Goal: Answer question/provide support: Share knowledge or assist other users

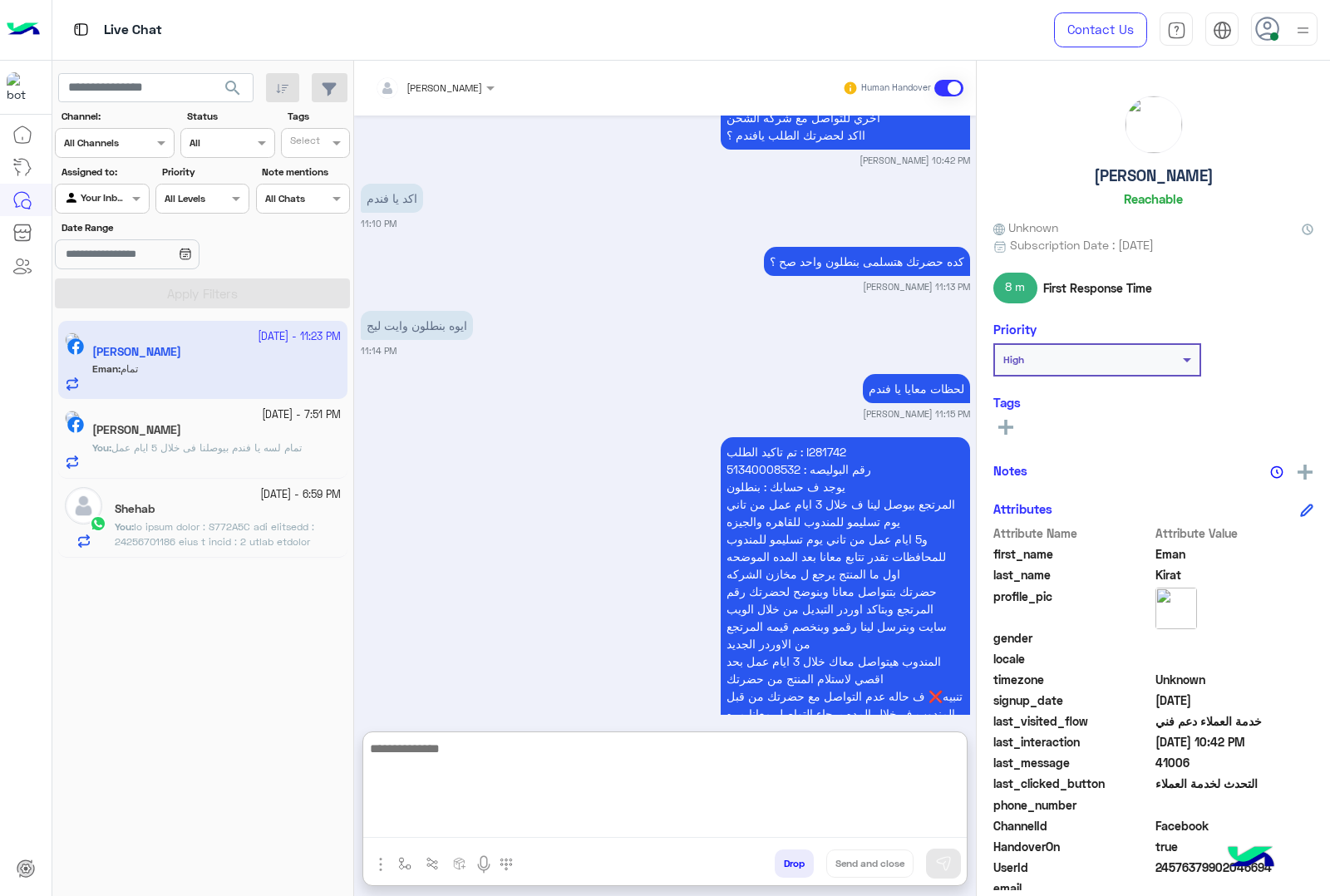
scroll to position [3710, 0]
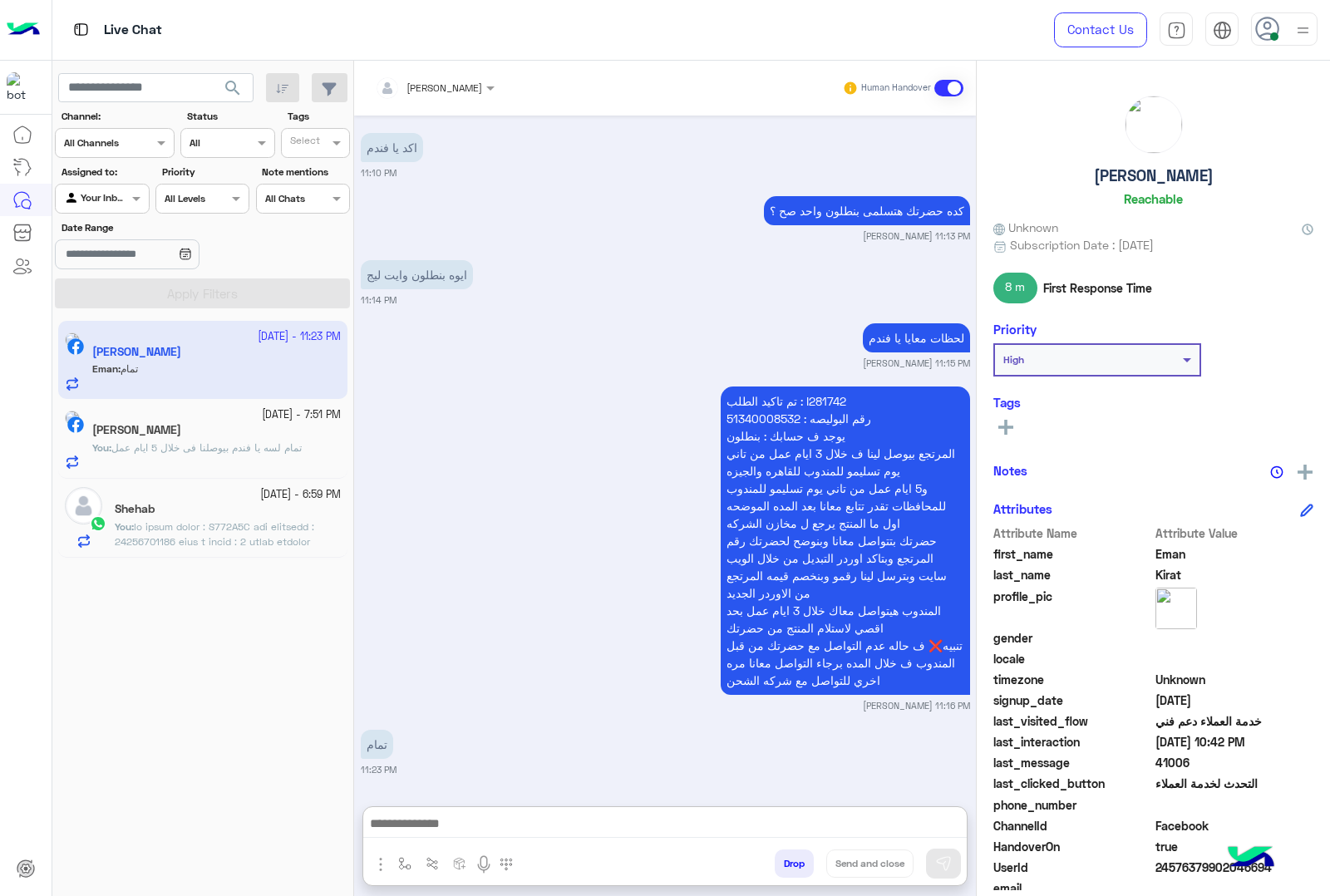
click at [212, 543] on span at bounding box center [226, 623] width 223 height 207
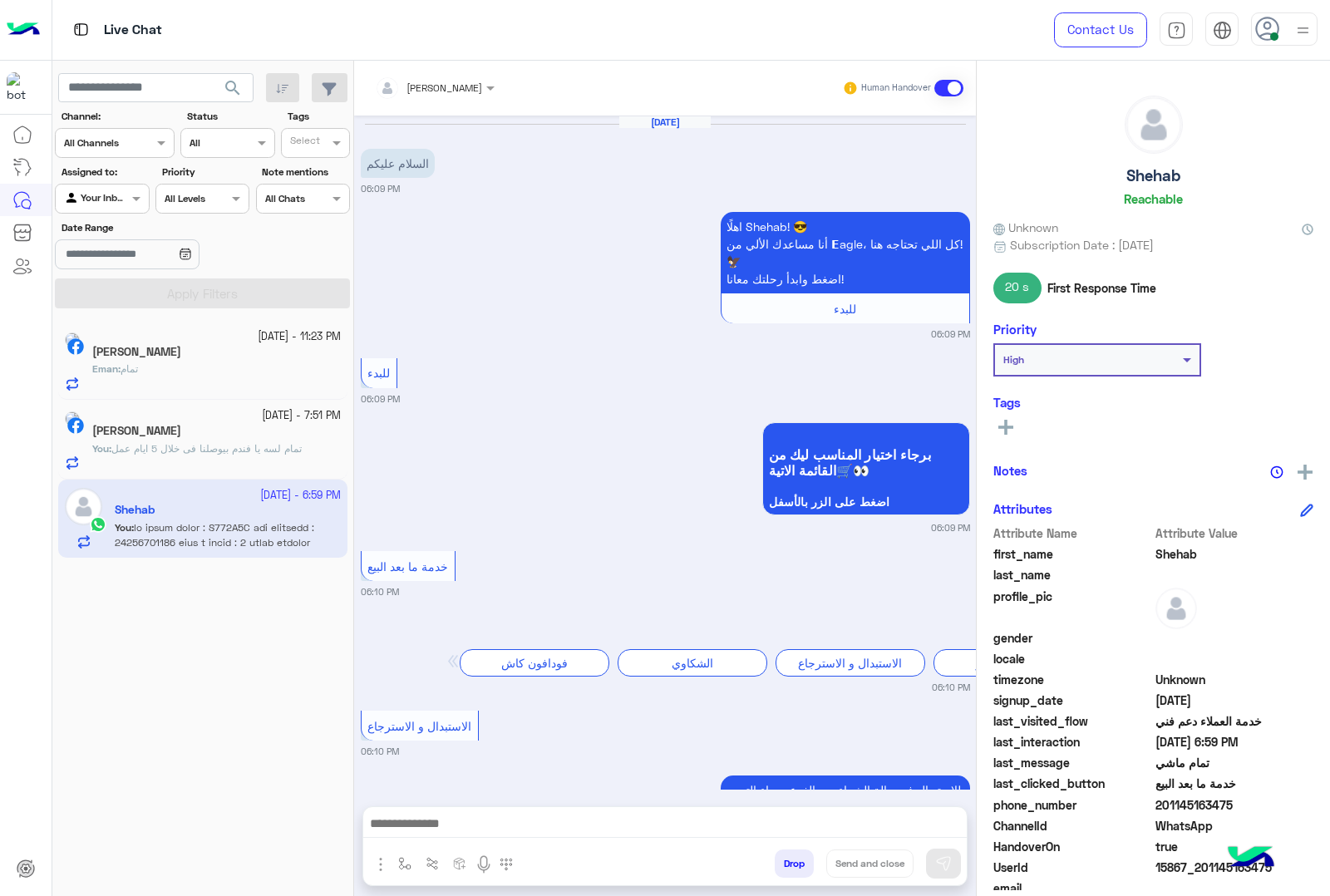
scroll to position [1960, 0]
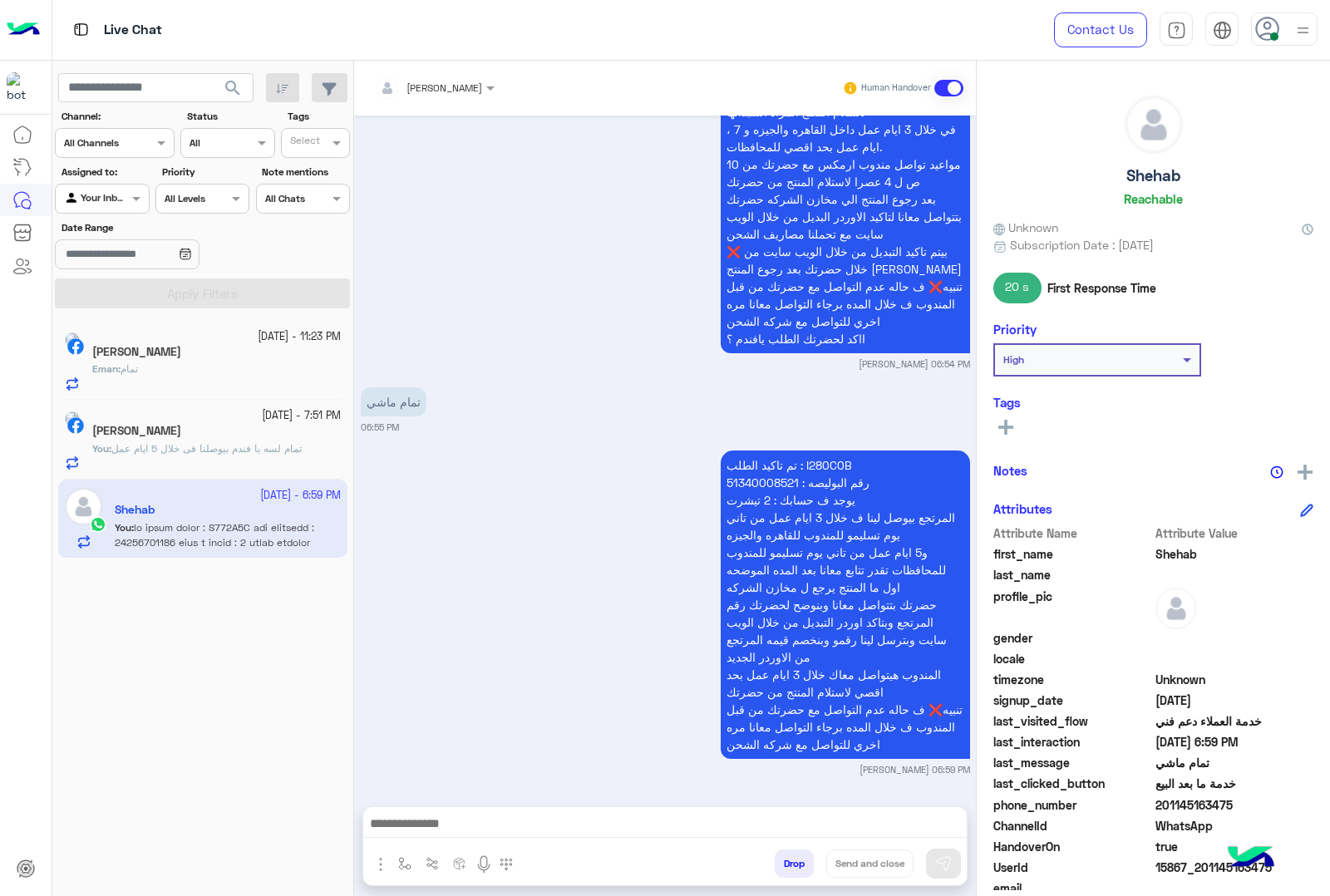
click at [787, 856] on button "Drop" at bounding box center [795, 863] width 39 height 28
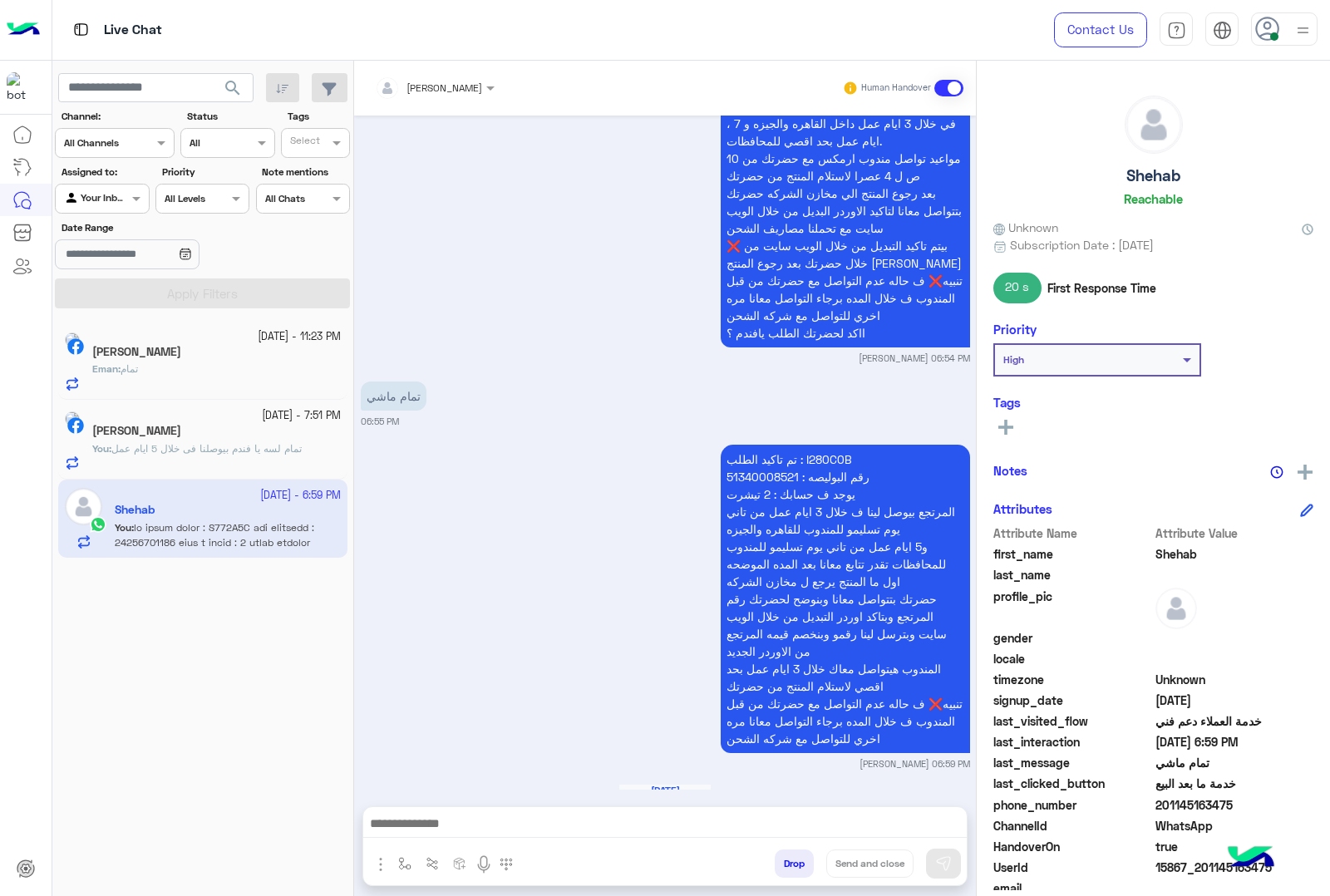
scroll to position [2032, 0]
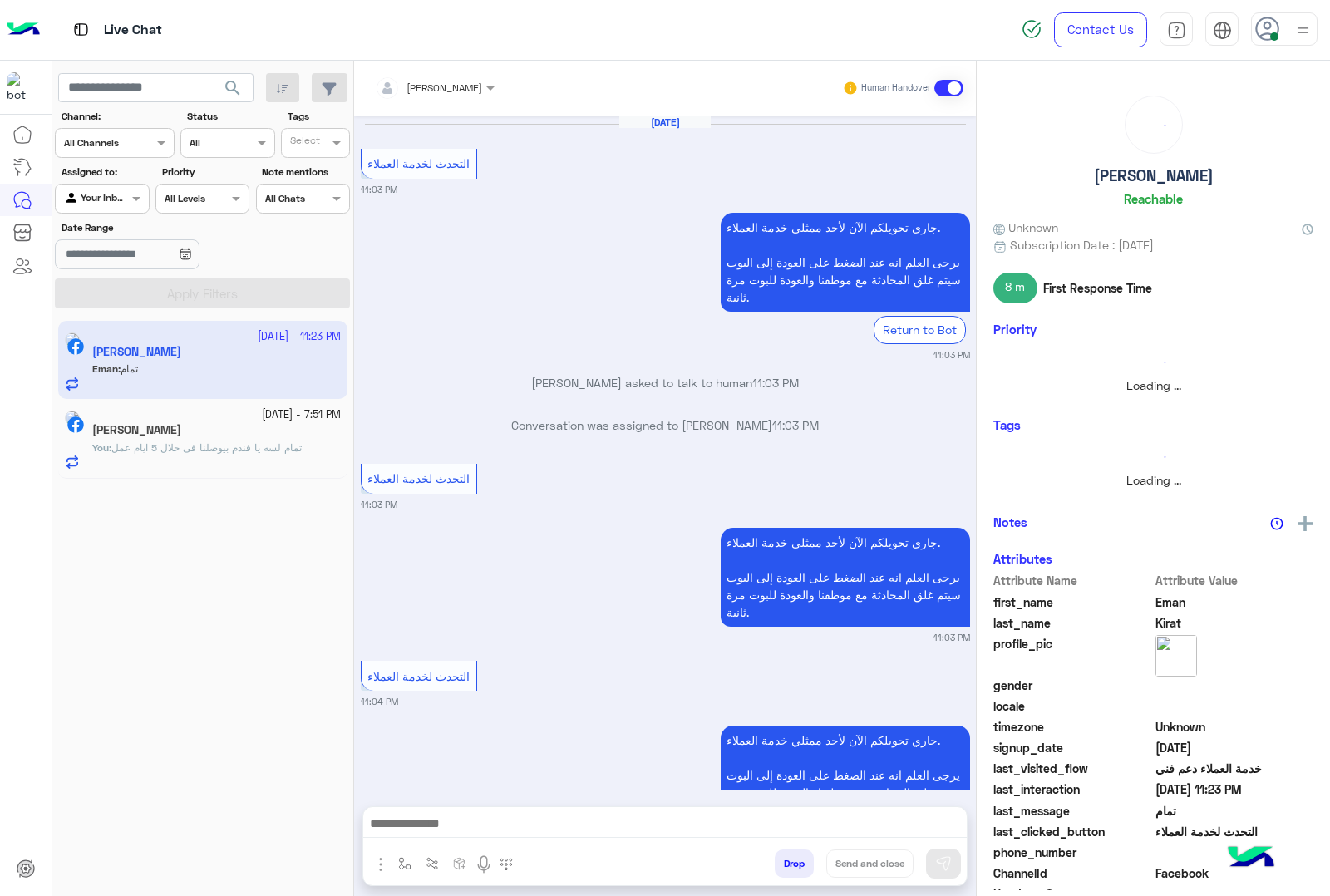
scroll to position [2613, 0]
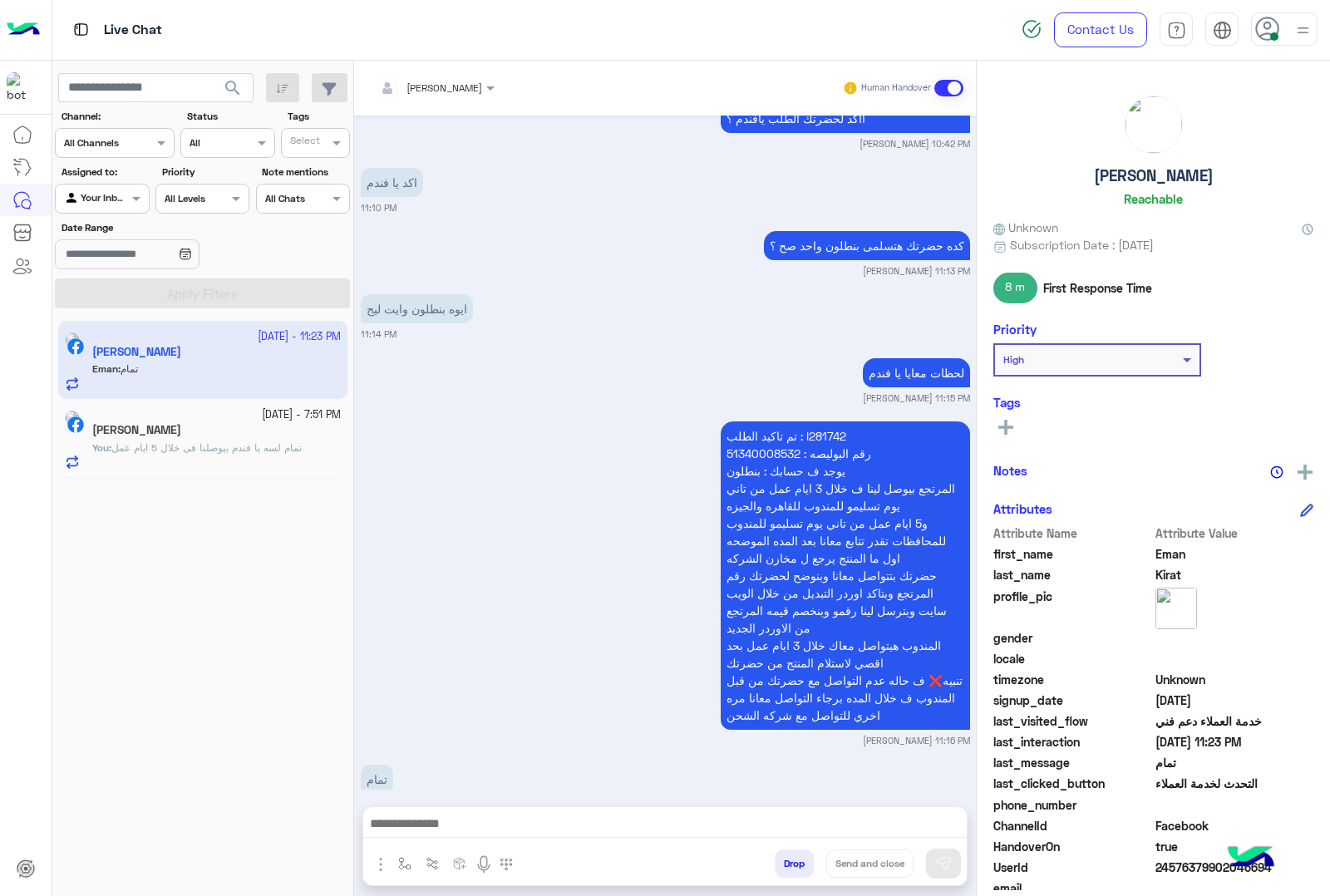
click at [792, 862] on button "Drop" at bounding box center [795, 863] width 39 height 28
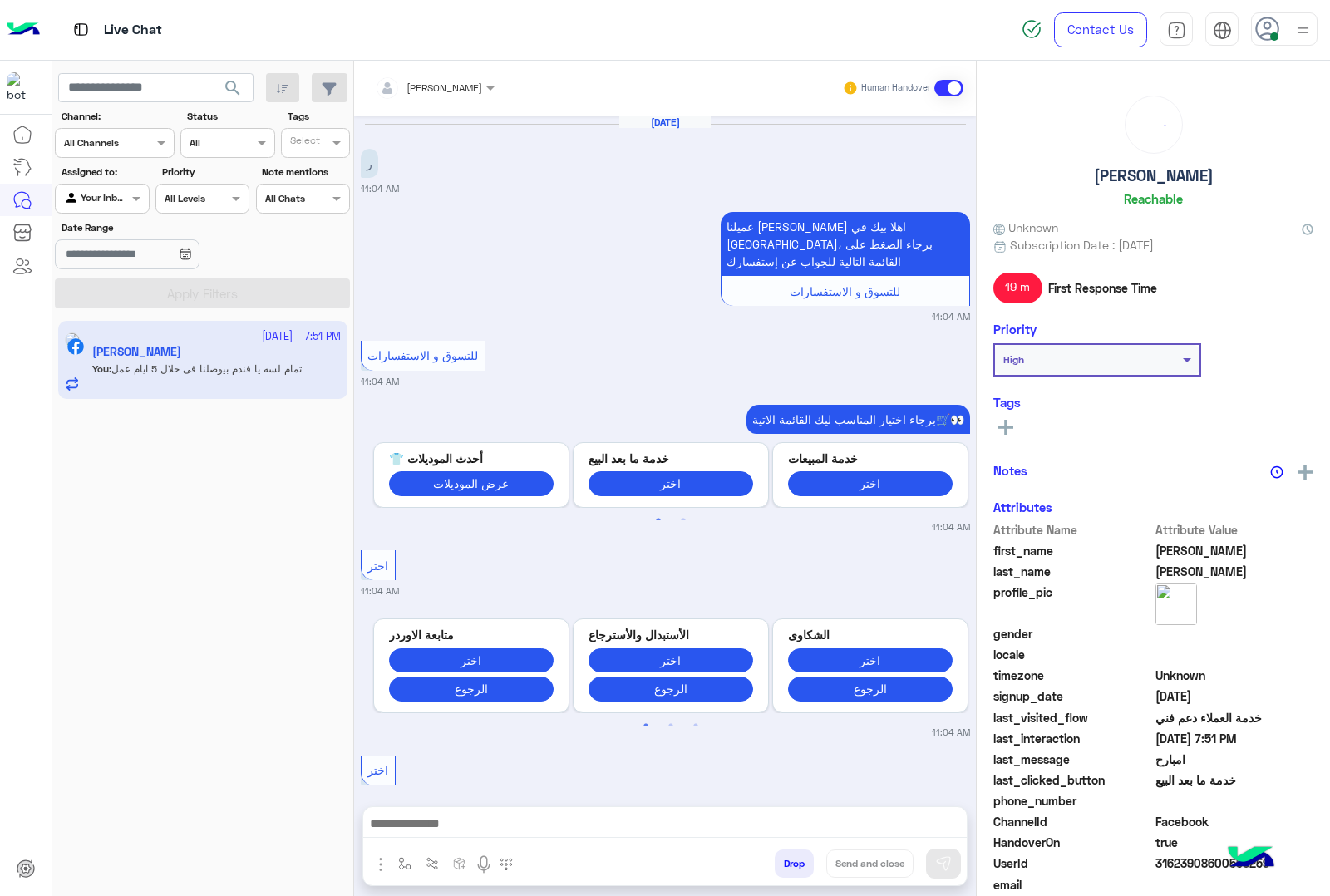
scroll to position [2184, 0]
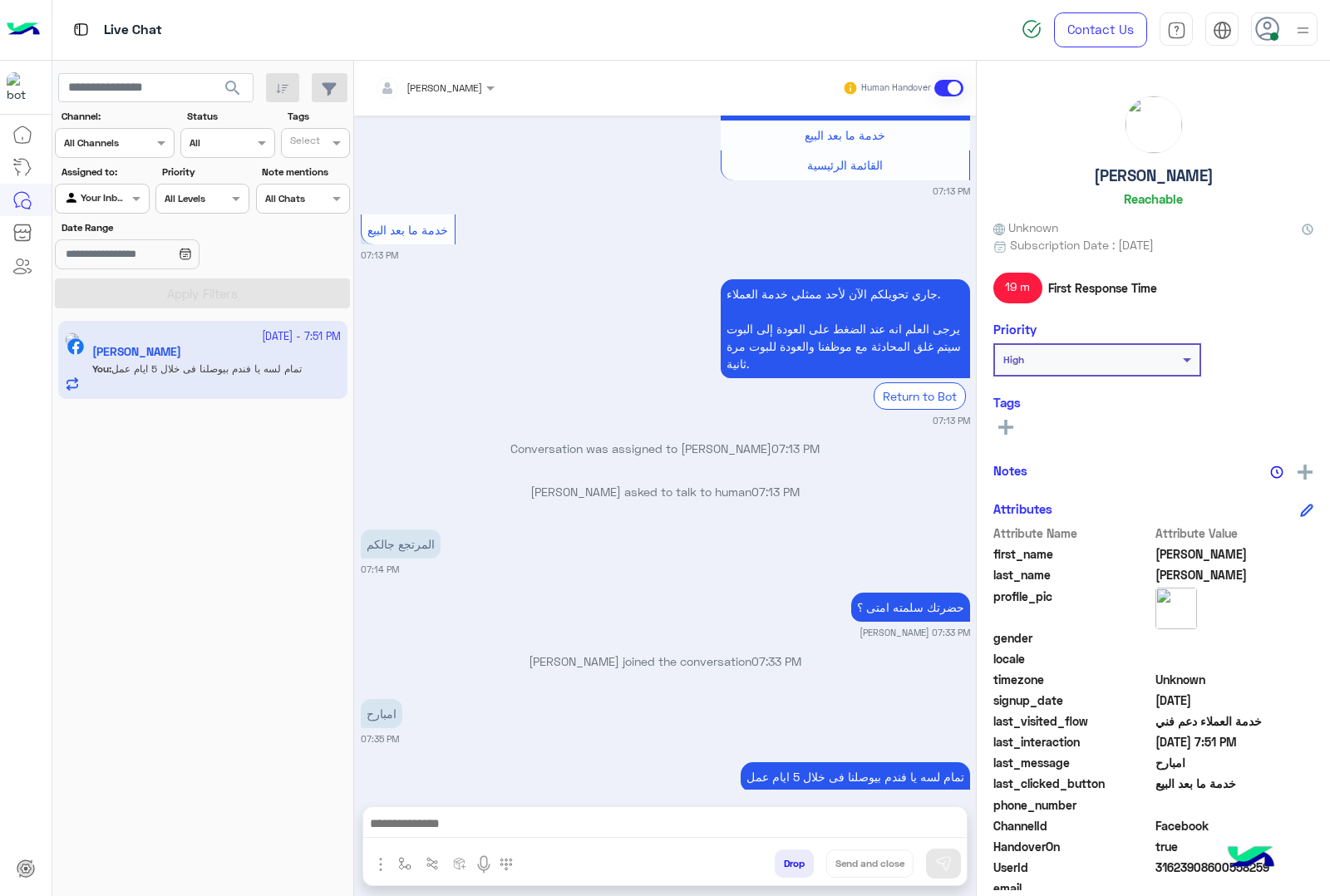
click at [799, 865] on button "Drop" at bounding box center [795, 863] width 39 height 28
